Goal: Task Accomplishment & Management: Complete application form

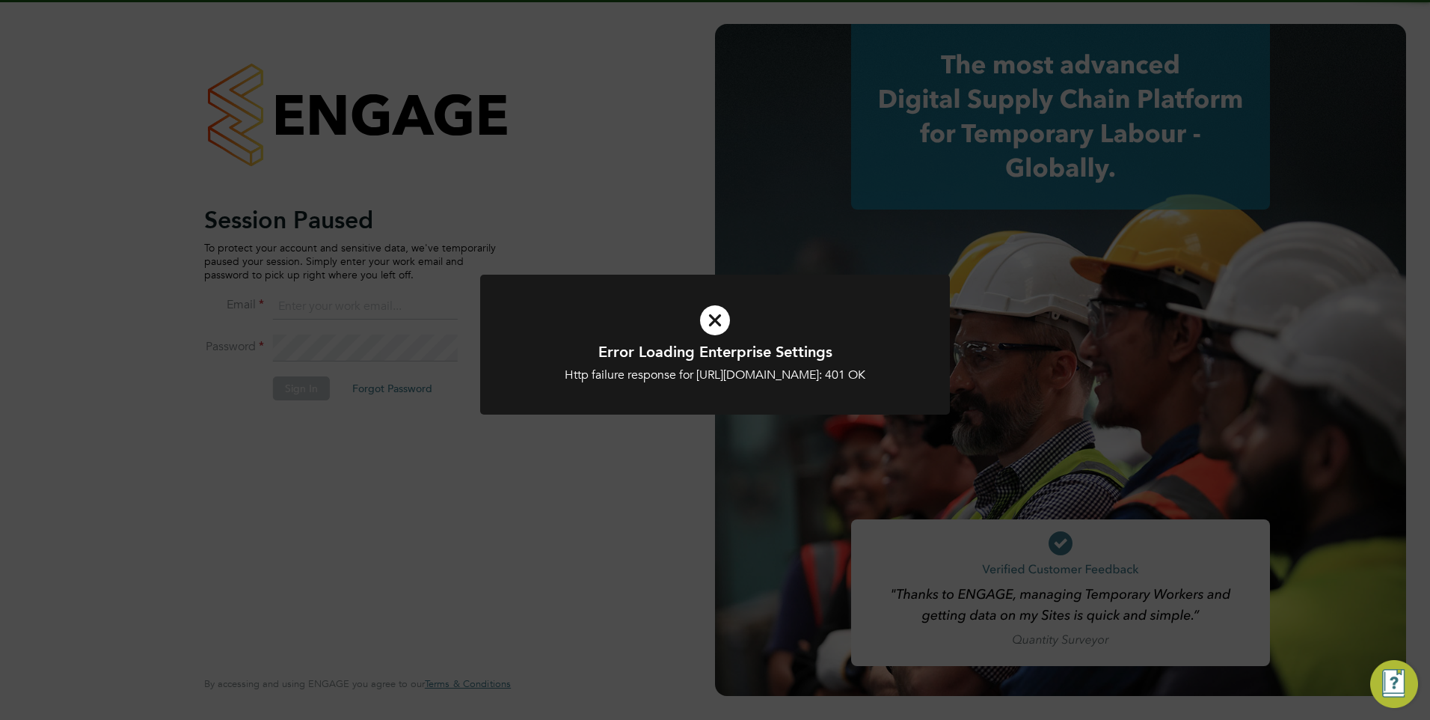
type input "[EMAIL_ADDRESS][DOMAIN_NAME]"
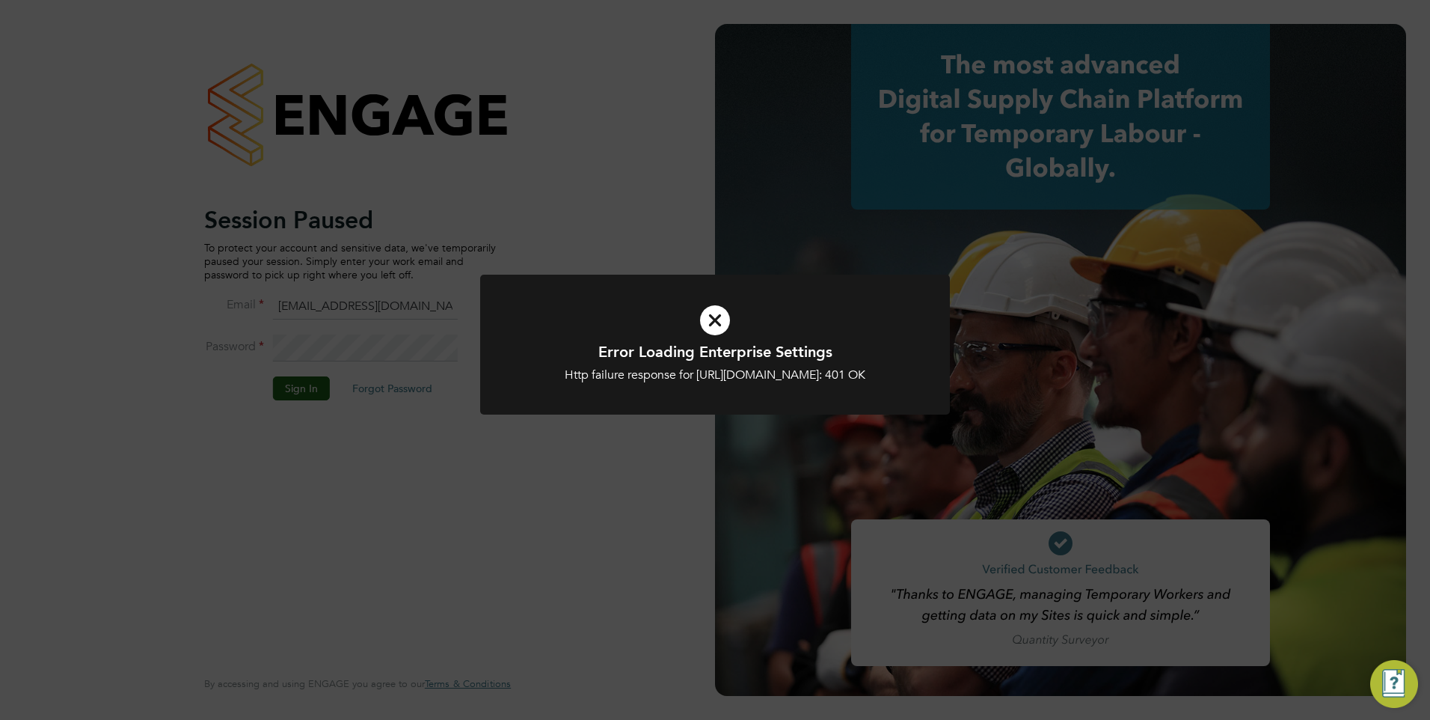
click at [643, 364] on div "Error Loading Enterprise Settings Http failure response for [URL][DOMAIN_NAME]:…" at bounding box center [715, 362] width 389 height 41
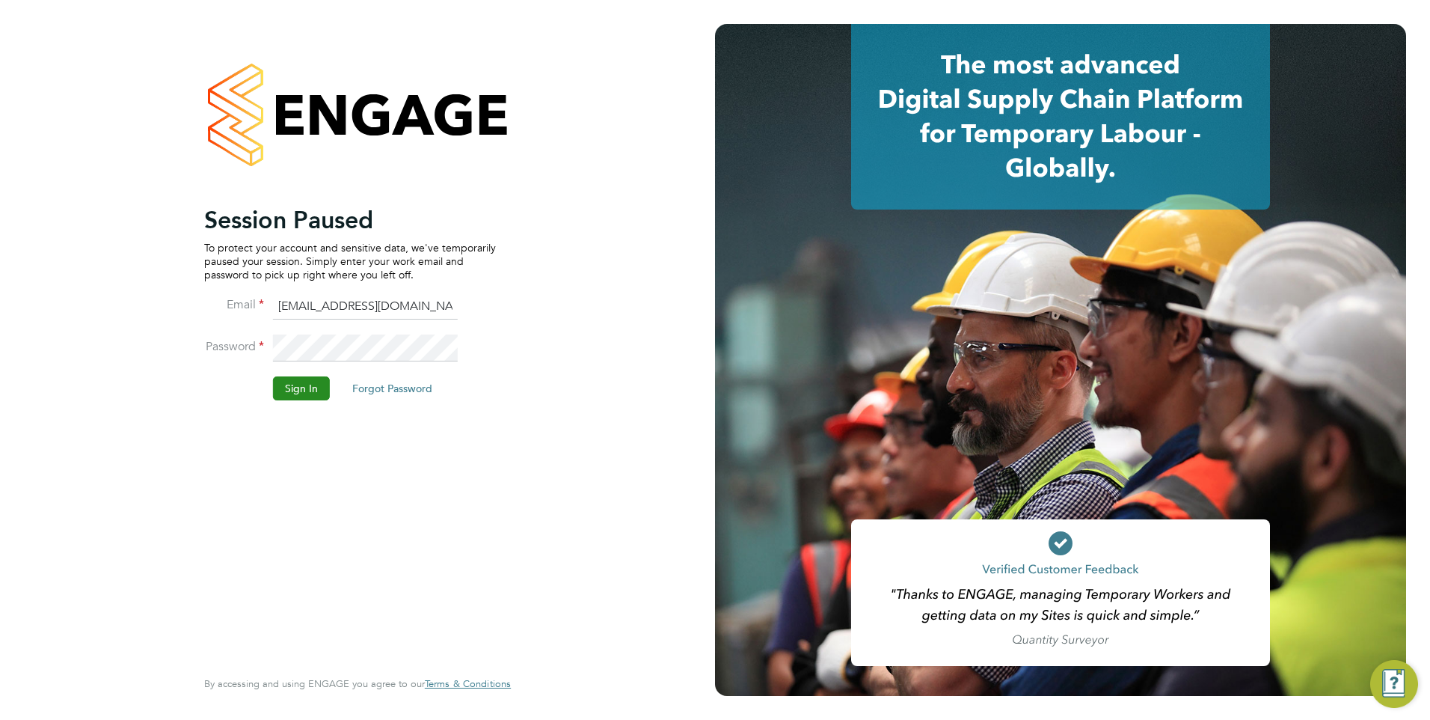
click at [301, 377] on button "Sign In" at bounding box center [301, 388] width 57 height 24
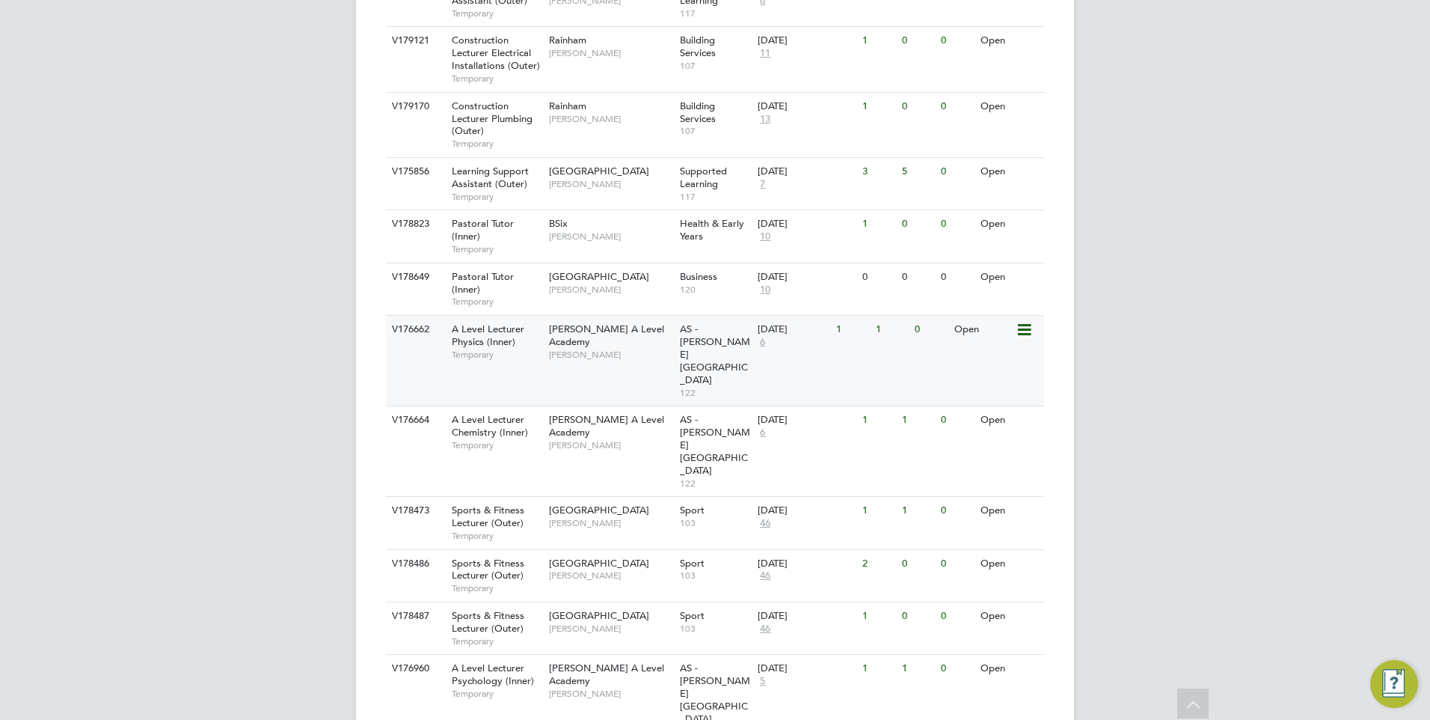
scroll to position [935, 0]
